Goal: Information Seeking & Learning: Find specific fact

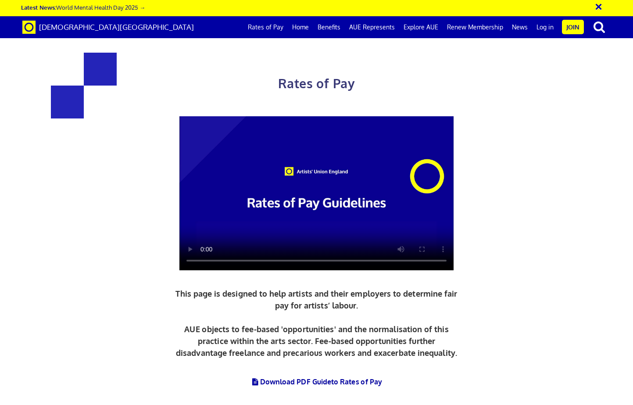
scroll to position [363, 0]
copy span "£27.08 an hour"
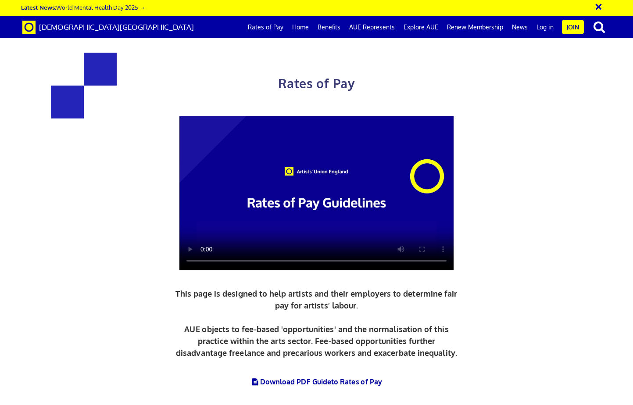
copy span "£35.54 an hour"
click at [201, 0] on div "× Latest News: World Mental Health Day 2025 →" at bounding box center [316, 8] width 633 height 16
